Goal: Information Seeking & Learning: Learn about a topic

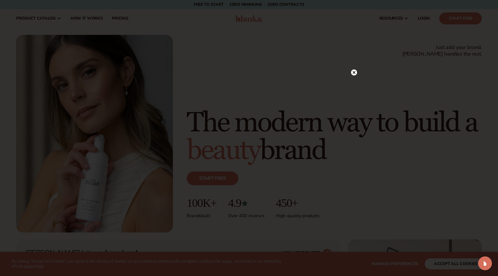
click at [355, 73] on icon at bounding box center [354, 72] width 3 height 3
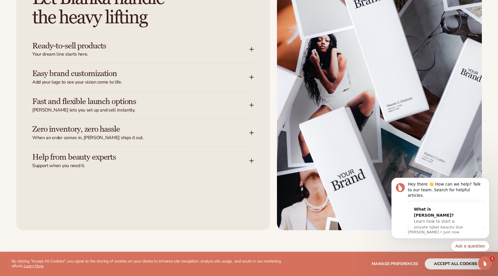
scroll to position [718, 0]
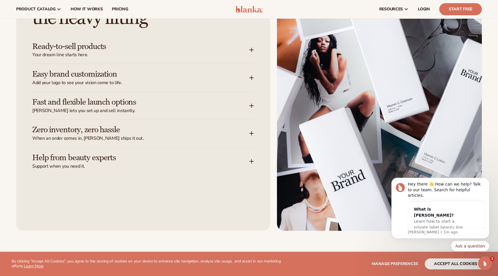
click at [252, 53] on div "Ready-to-sell products Your dream line starts here." at bounding box center [143, 50] width 222 height 28
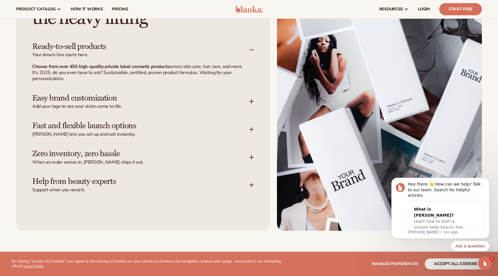
click at [252, 109] on div "Easy brand customization Add your logo to see your vision come to life." at bounding box center [143, 102] width 222 height 28
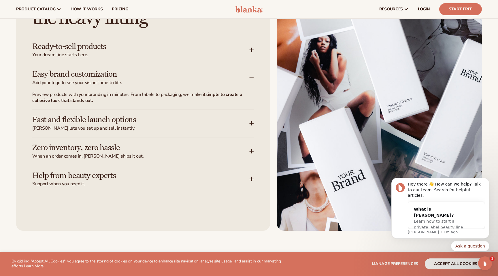
click at [254, 50] on icon at bounding box center [252, 50] width 4 height 0
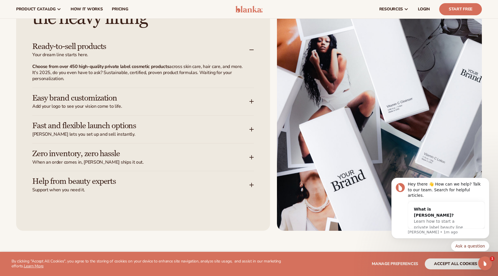
click at [254, 92] on div "Let [PERSON_NAME] handle the heavy lifting Ready-to-sell products Your dream li…" at bounding box center [143, 102] width 254 height 258
click at [254, 99] on div "Easy brand customization Add your logo to see your vision come to life." at bounding box center [143, 102] width 222 height 28
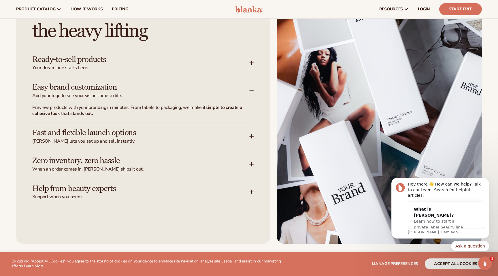
scroll to position [701, 0]
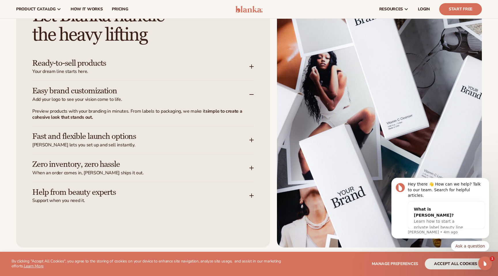
click at [153, 66] on h3 "Ready-to-sell products" at bounding box center [132, 63] width 200 height 9
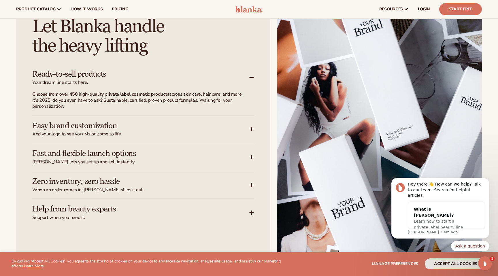
scroll to position [691, 0]
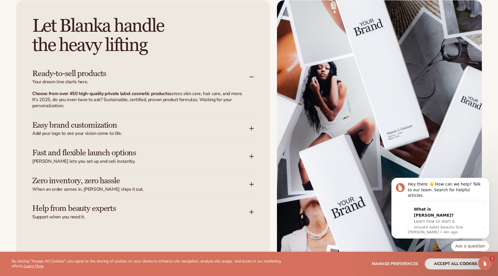
click at [144, 119] on div "Easy brand customization Add your logo to see your vision come to life." at bounding box center [143, 129] width 222 height 28
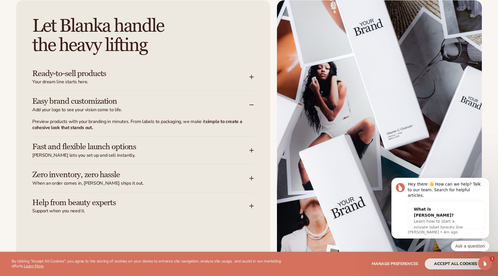
click at [134, 144] on h3 "Fast and flexible launch options" at bounding box center [132, 146] width 200 height 9
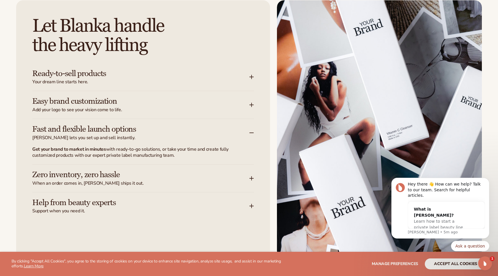
click at [72, 191] on div "Zero inventory, zero hassle When an order comes in, [PERSON_NAME] ships it out." at bounding box center [143, 179] width 222 height 28
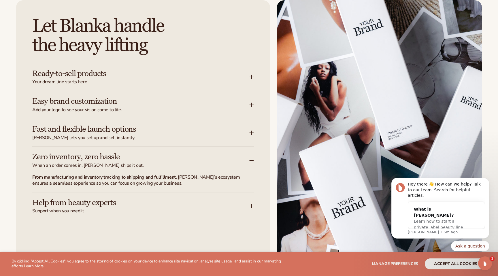
click at [58, 204] on h3 "Help from beauty experts" at bounding box center [132, 202] width 200 height 9
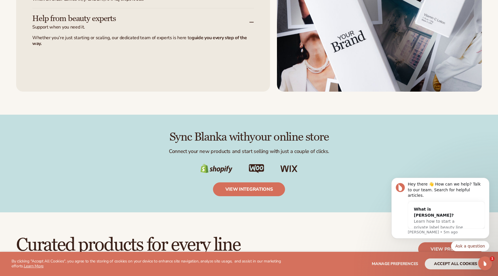
scroll to position [860, 0]
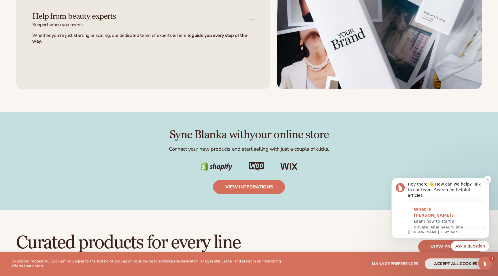
click at [443, 219] on span "Learn how to start a private label beauty line with [PERSON_NAME]" at bounding box center [438, 227] width 49 height 17
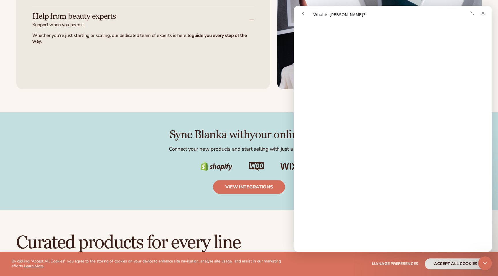
scroll to position [49, 0]
click at [484, 14] on icon "Close" at bounding box center [483, 13] width 5 height 5
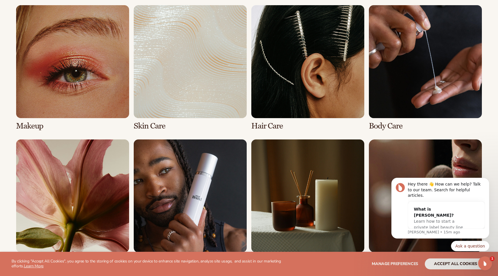
scroll to position [1126, 0]
